Goal: Task Accomplishment & Management: Complete application form

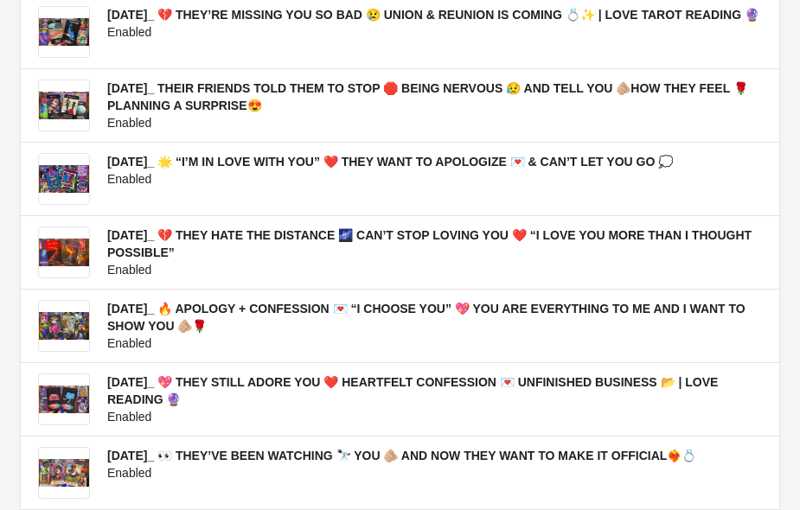
scroll to position [246, 0]
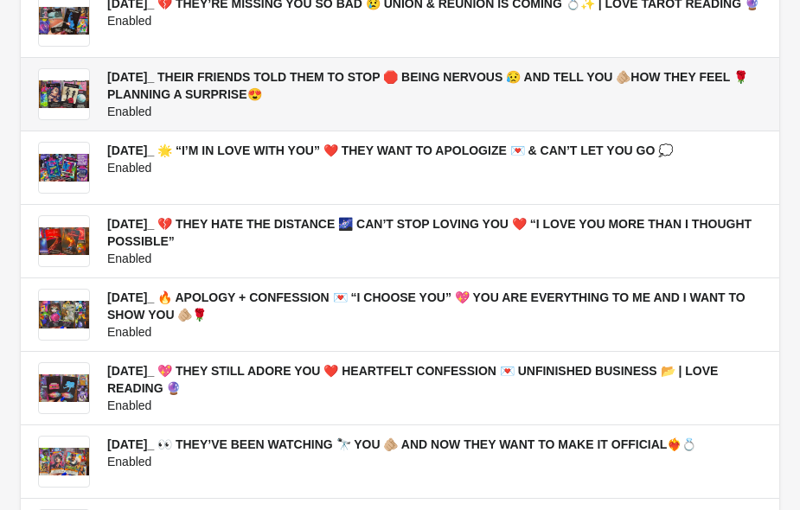
click at [274, 100] on span "[DATE]_ THEIR FRIENDS TOLD THEM TO STOP 🛑 BEING NERVOUS 😥 AND TELL YOU 🫵🏼HOW TH…" at bounding box center [427, 85] width 641 height 31
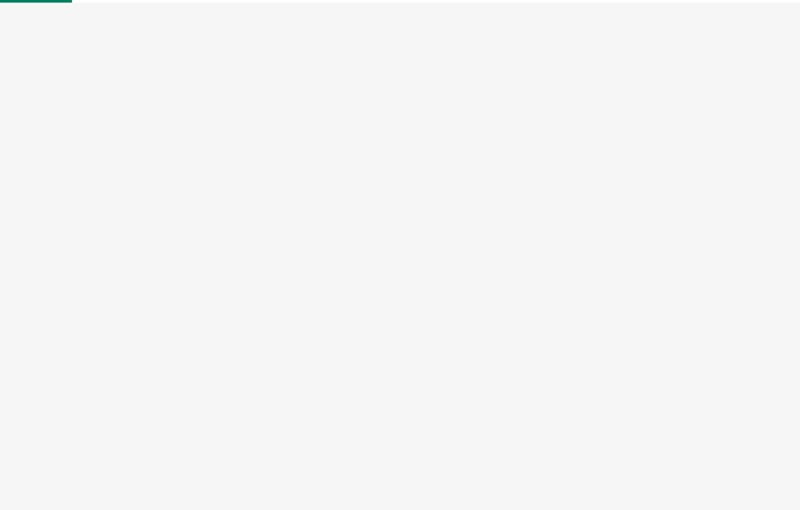
select select "US"
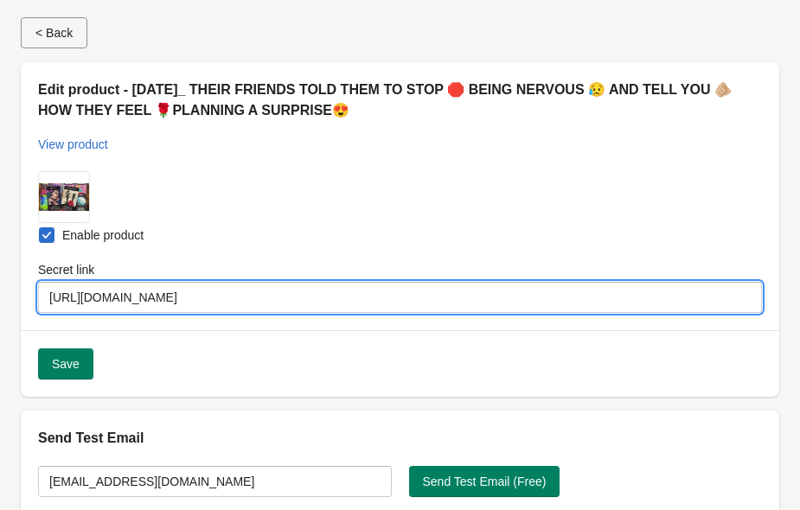
drag, startPoint x: 50, startPoint y: 291, endPoint x: 382, endPoint y: 294, distance: 332.2
click at [382, 294] on input "[URL][DOMAIN_NAME]" at bounding box center [400, 297] width 724 height 31
drag, startPoint x: 382, startPoint y: 297, endPoint x: 63, endPoint y: 284, distance: 319.4
click at [63, 284] on input "[URL][DOMAIN_NAME]" at bounding box center [400, 297] width 724 height 31
click at [387, 219] on div "Submit Enable product Secret link [URL][DOMAIN_NAME]" at bounding box center [400, 242] width 759 height 176
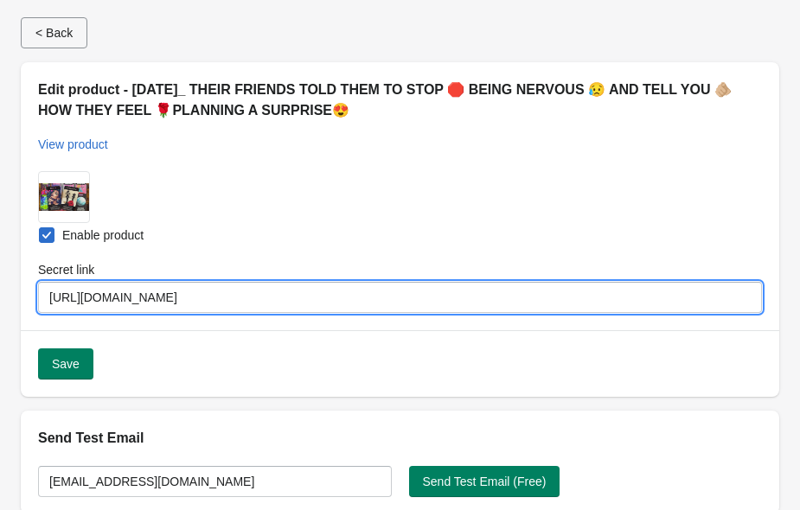
click at [384, 300] on input "[URL][DOMAIN_NAME]" at bounding box center [400, 297] width 724 height 31
drag, startPoint x: 384, startPoint y: 297, endPoint x: 53, endPoint y: 285, distance: 331.5
click at [53, 285] on input "[URL][DOMAIN_NAME]" at bounding box center [400, 297] width 724 height 31
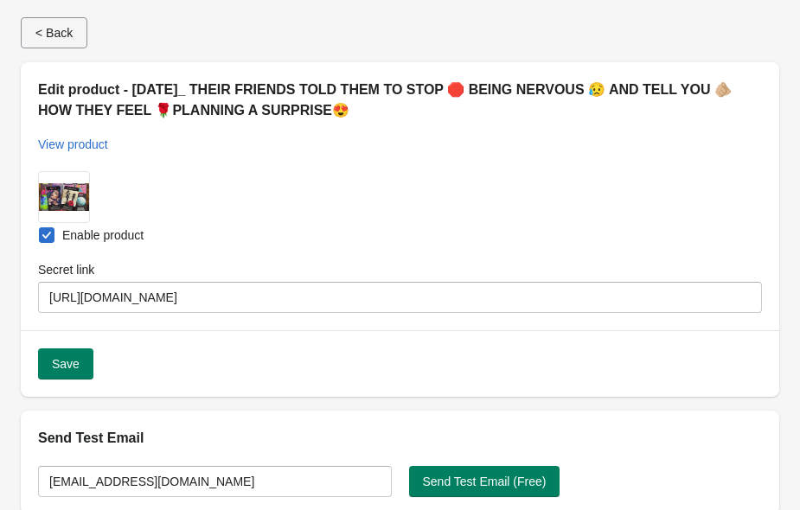
click at [336, 245] on div "Enable product" at bounding box center [400, 235] width 724 height 24
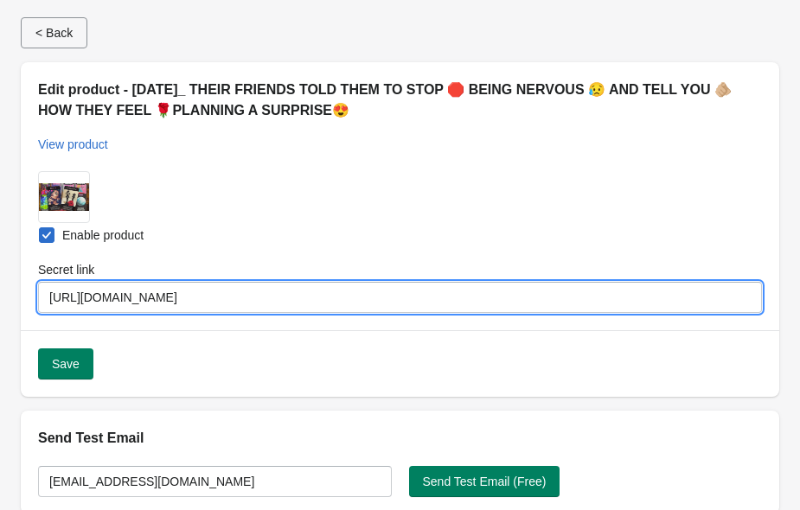
drag, startPoint x: 391, startPoint y: 298, endPoint x: 316, endPoint y: 292, distance: 75.4
click at [316, 292] on input "[URL][DOMAIN_NAME]" at bounding box center [400, 297] width 724 height 31
drag, startPoint x: 373, startPoint y: 291, endPoint x: 61, endPoint y: 283, distance: 311.5
click at [61, 283] on input "[URL][DOMAIN_NAME]" at bounding box center [400, 297] width 724 height 31
click at [445, 221] on div "Submit Enable product Secret link [URL][DOMAIN_NAME]" at bounding box center [400, 242] width 759 height 176
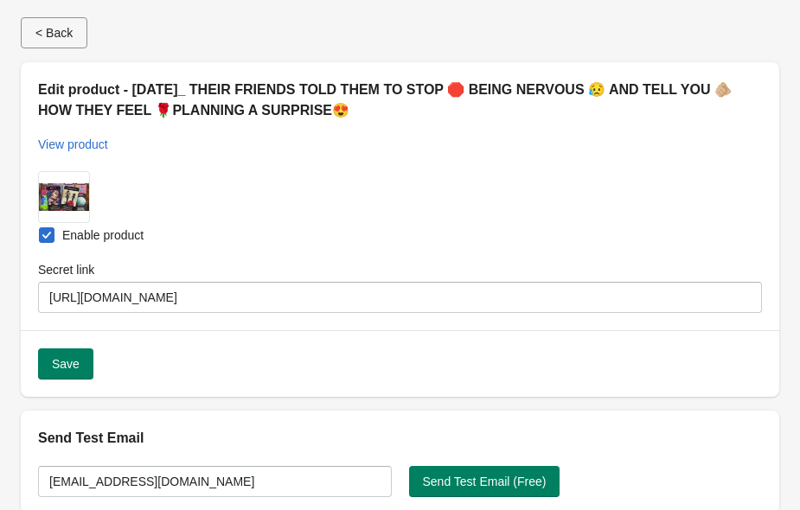
click at [46, 234] on span at bounding box center [47, 235] width 16 height 16
click at [40, 228] on input "Enable product" at bounding box center [39, 227] width 1 height 1
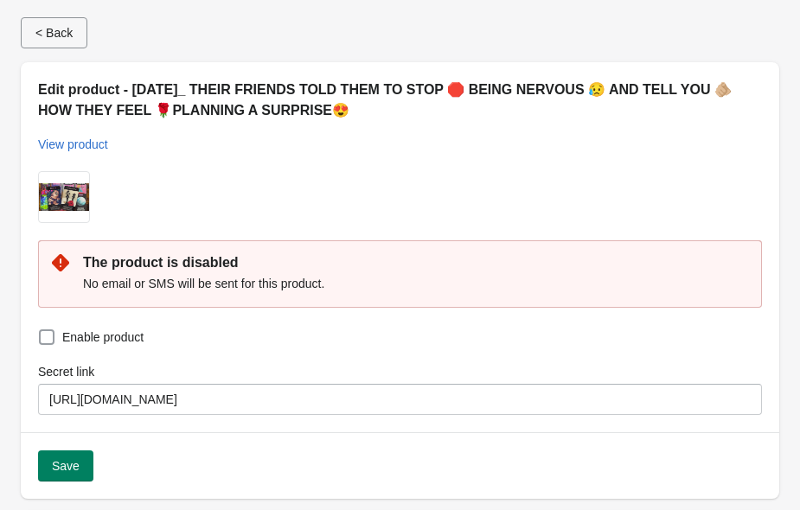
click at [45, 336] on span at bounding box center [47, 338] width 16 height 16
click at [40, 330] on input "Enable product" at bounding box center [39, 330] width 1 height 1
checkbox input "true"
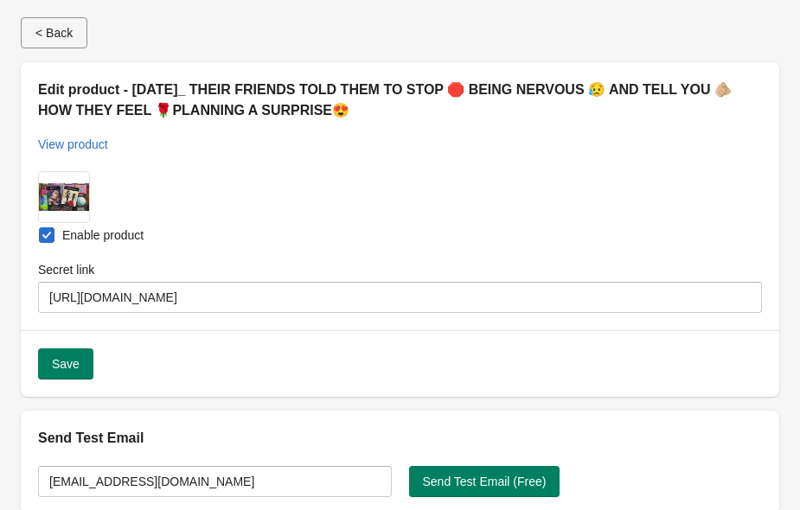
click at [330, 223] on div "Enable product" at bounding box center [400, 235] width 724 height 24
click at [325, 253] on div "Secret link [URL][DOMAIN_NAME]" at bounding box center [391, 280] width 741 height 66
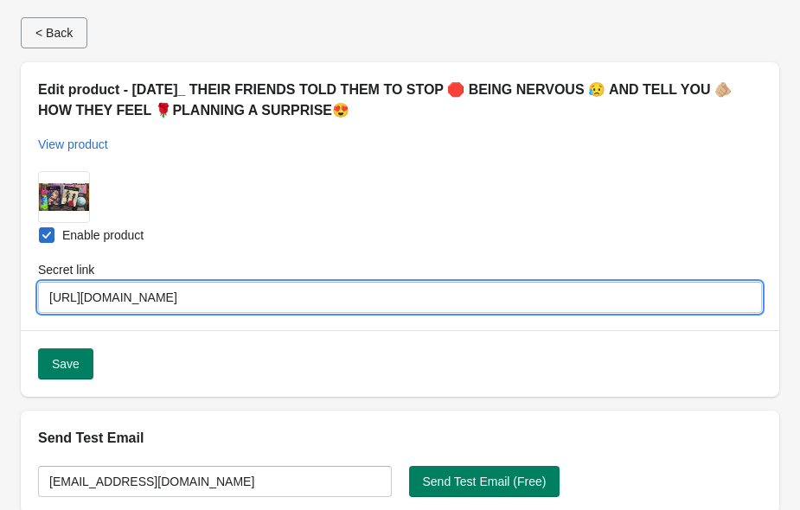
drag, startPoint x: 376, startPoint y: 296, endPoint x: 141, endPoint y: 285, distance: 235.5
click at [141, 285] on input "[URL][DOMAIN_NAME]" at bounding box center [400, 297] width 724 height 31
click at [468, 208] on div "Submit Enable product Secret link [URL][DOMAIN_NAME]" at bounding box center [400, 242] width 759 height 176
drag, startPoint x: 382, startPoint y: 297, endPoint x: 255, endPoint y: 285, distance: 127.6
click at [255, 285] on input "[URL][DOMAIN_NAME]" at bounding box center [400, 297] width 724 height 31
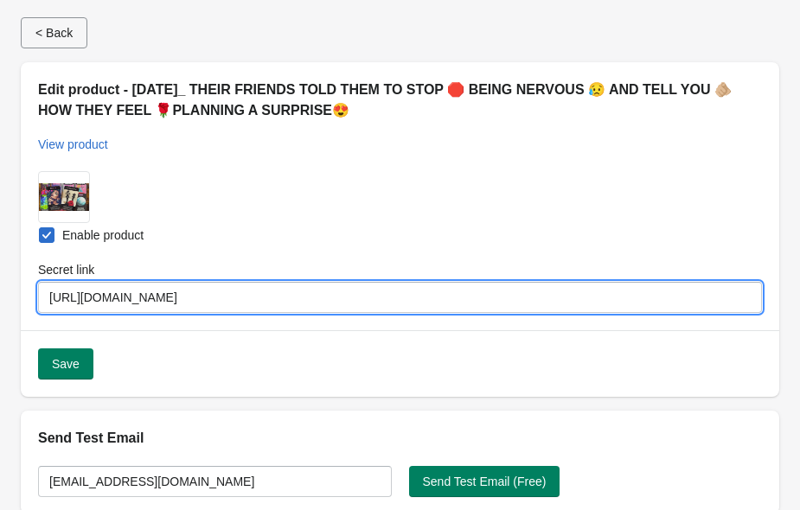
click at [266, 288] on input "[URL][DOMAIN_NAME]" at bounding box center [400, 297] width 724 height 31
click at [246, 295] on input "[URL][DOMAIN_NAME]" at bounding box center [400, 297] width 724 height 31
click at [349, 303] on input "[URL][DOMAIN_NAME]" at bounding box center [400, 297] width 724 height 31
drag, startPoint x: 455, startPoint y: 249, endPoint x: 303, endPoint y: 301, distance: 160.8
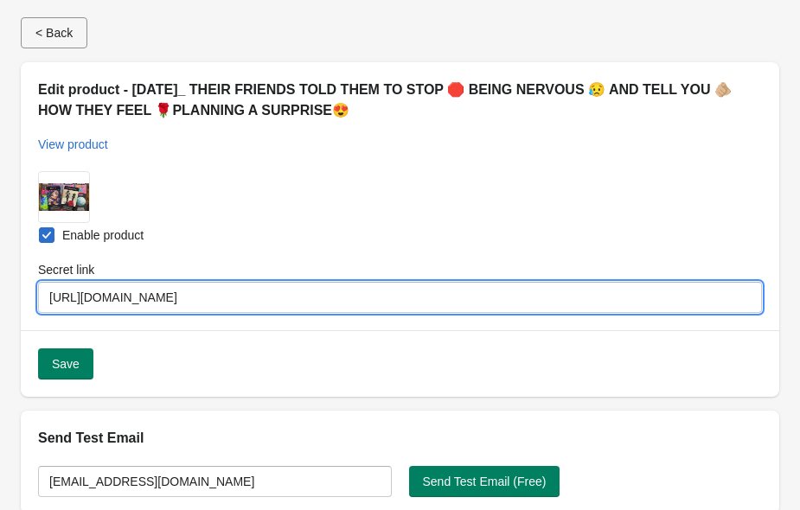
drag, startPoint x: 258, startPoint y: 299, endPoint x: 42, endPoint y: 298, distance: 215.4
drag, startPoint x: 377, startPoint y: 304, endPoint x: 336, endPoint y: 304, distance: 40.7
